Goal: Information Seeking & Learning: Check status

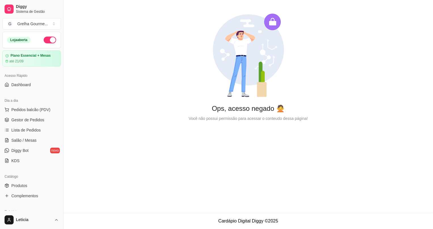
scroll to position [49, 0]
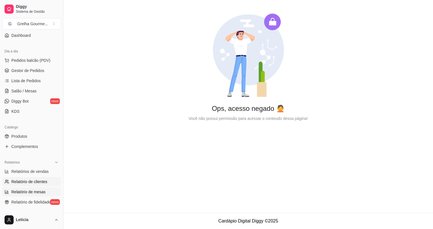
click at [29, 193] on span "Relatório de mesas" at bounding box center [28, 192] width 34 height 6
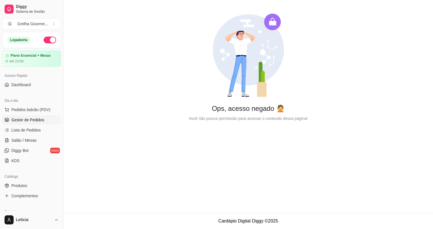
click at [38, 118] on span "Gestor de Pedidos" at bounding box center [27, 120] width 33 height 6
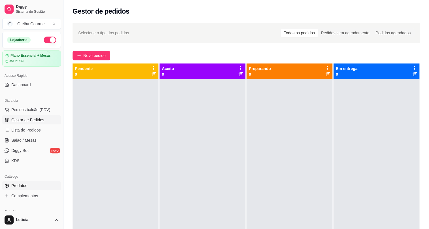
click at [37, 185] on link "Produtos" at bounding box center [31, 185] width 59 height 9
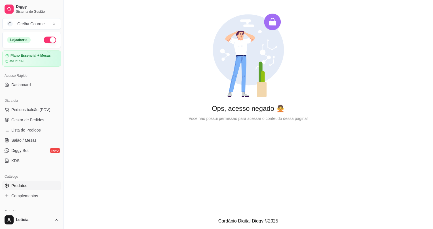
scroll to position [25, 0]
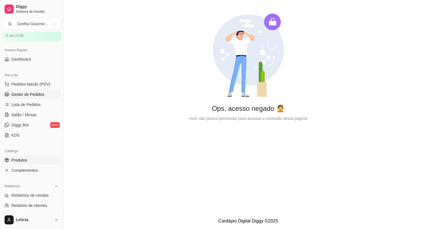
click at [21, 93] on span "Gestor de Pedidos" at bounding box center [27, 95] width 33 height 6
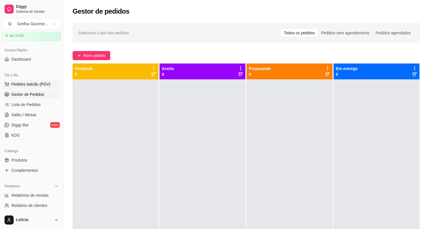
click at [25, 80] on button "Pedidos balcão (PDV)" at bounding box center [31, 84] width 59 height 9
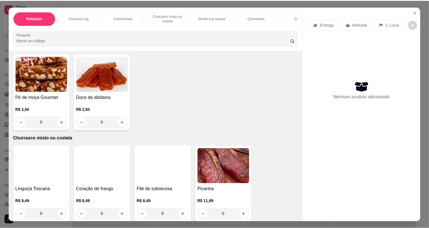
scroll to position [283, 0]
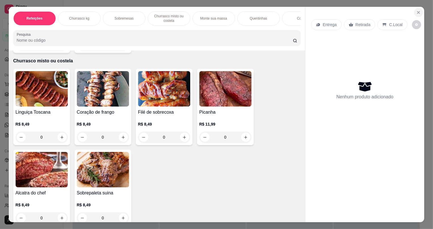
click at [417, 12] on icon "Close" at bounding box center [418, 12] width 5 height 5
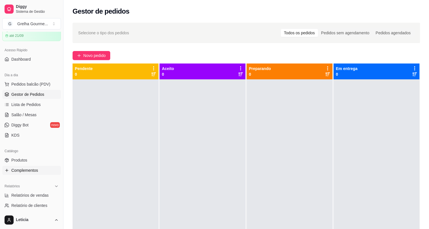
click at [5, 172] on icon at bounding box center [7, 170] width 5 height 5
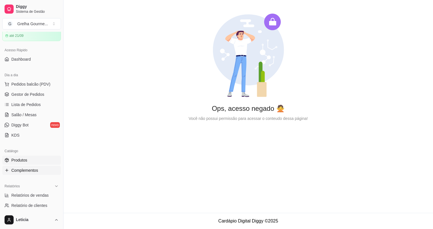
click at [21, 157] on span "Produtos" at bounding box center [19, 160] width 16 height 6
click at [28, 92] on span "Gestor de Pedidos" at bounding box center [27, 95] width 33 height 6
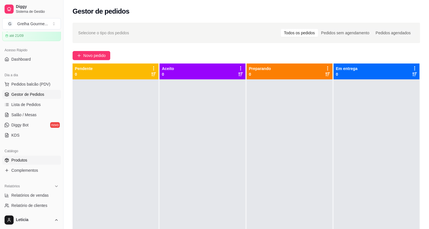
click at [23, 161] on span "Produtos" at bounding box center [19, 160] width 16 height 6
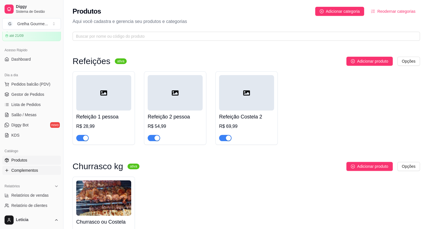
click at [28, 168] on span "Complementos" at bounding box center [24, 170] width 27 height 6
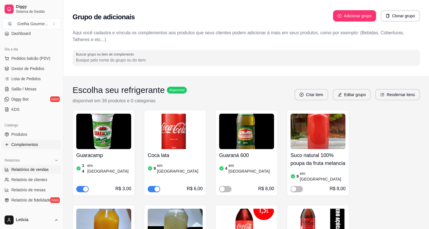
scroll to position [77, 0]
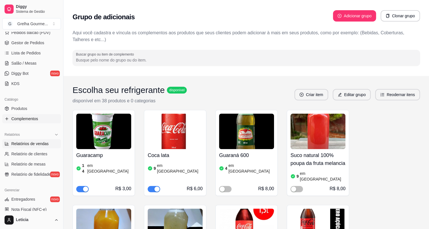
click at [28, 144] on span "Relatórios de vendas" at bounding box center [29, 144] width 37 height 6
select select "ALL"
select select "0"
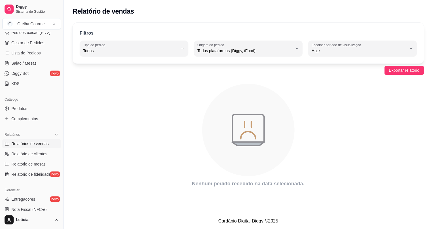
click at [41, 148] on ul "Relatórios de vendas Relatório de clientes Relatório de mesas Relatório de fide…" at bounding box center [31, 159] width 59 height 40
click at [42, 155] on span "Relatório de clientes" at bounding box center [29, 154] width 36 height 6
select select "30"
select select "HIGHEST_TOTAL_SPENT_WITH_ORDERS"
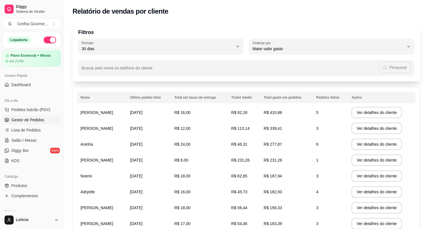
click at [33, 119] on span "Gestor de Pedidos" at bounding box center [27, 120] width 33 height 6
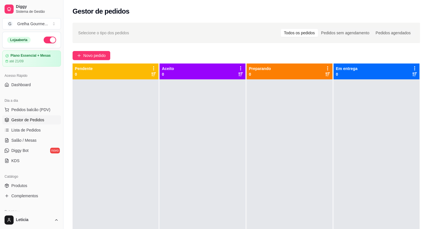
scroll to position [25, 0]
